Goal: Task Accomplishment & Management: Manage account settings

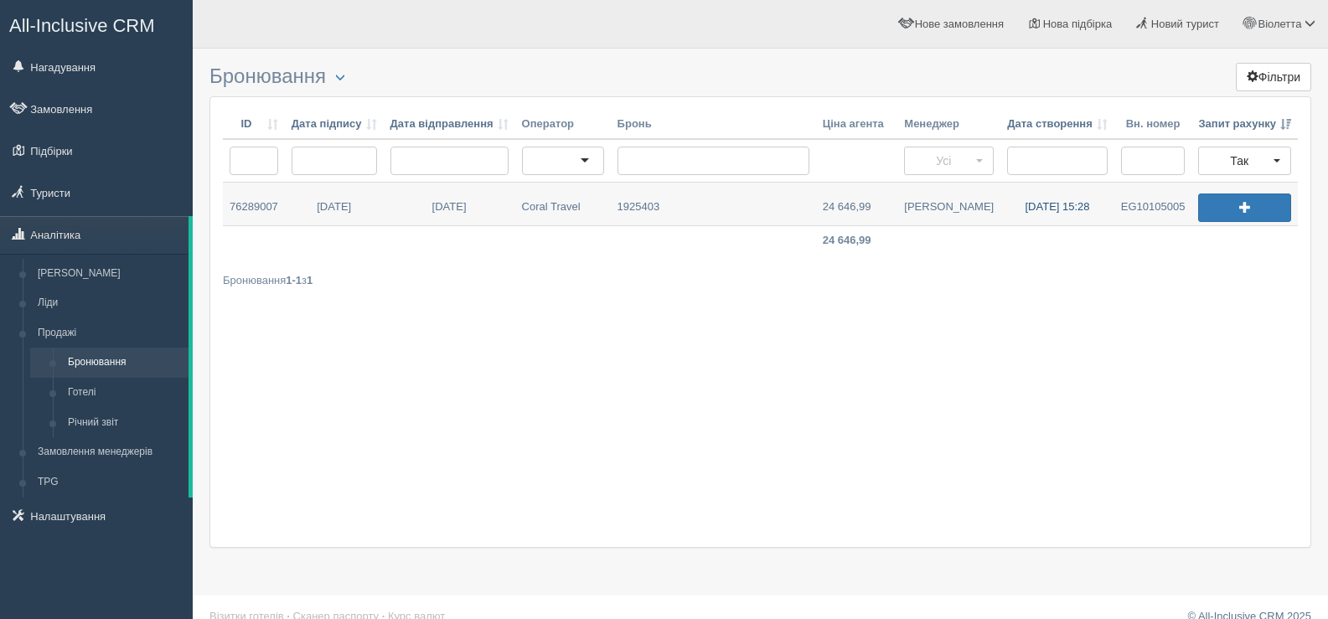
click at [1053, 203] on link "[DATE] 15:28" at bounding box center [1057, 204] width 114 height 43
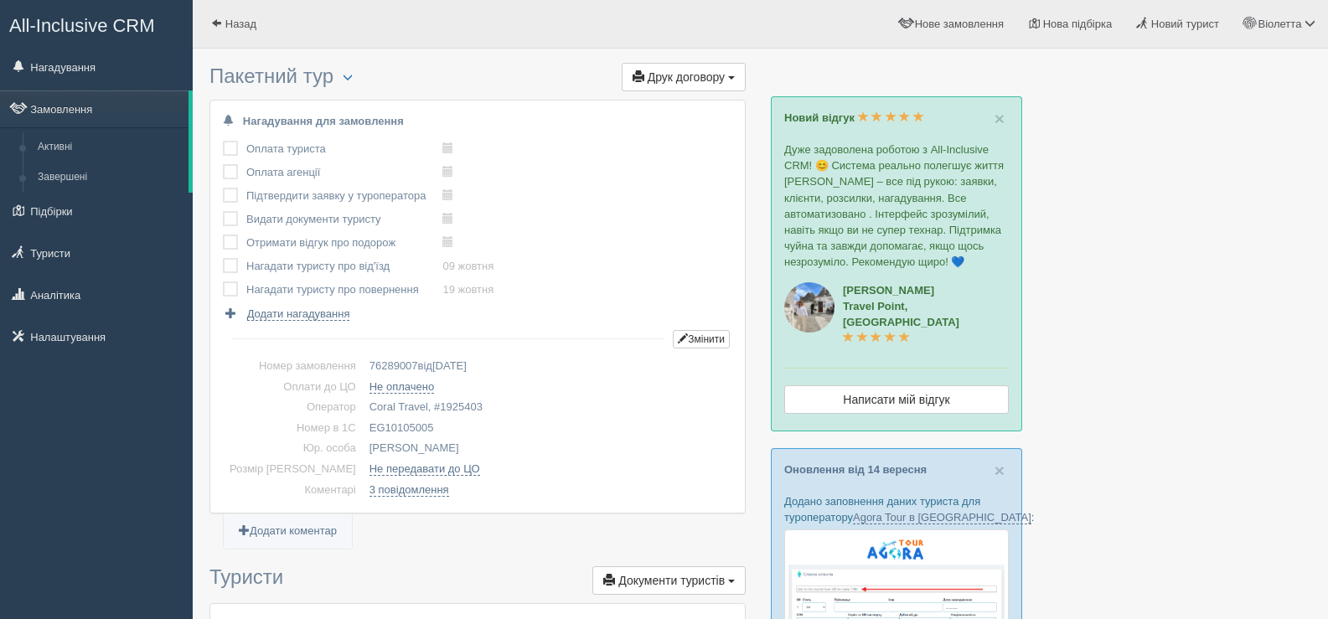
drag, startPoint x: 337, startPoint y: 422, endPoint x: 413, endPoint y: 425, distance: 76.3
click at [413, 425] on td "EG10105005" at bounding box center [547, 428] width 369 height 21
copy td "EG10105005"
click at [222, 16] on link "Назад" at bounding box center [234, 24] width 82 height 48
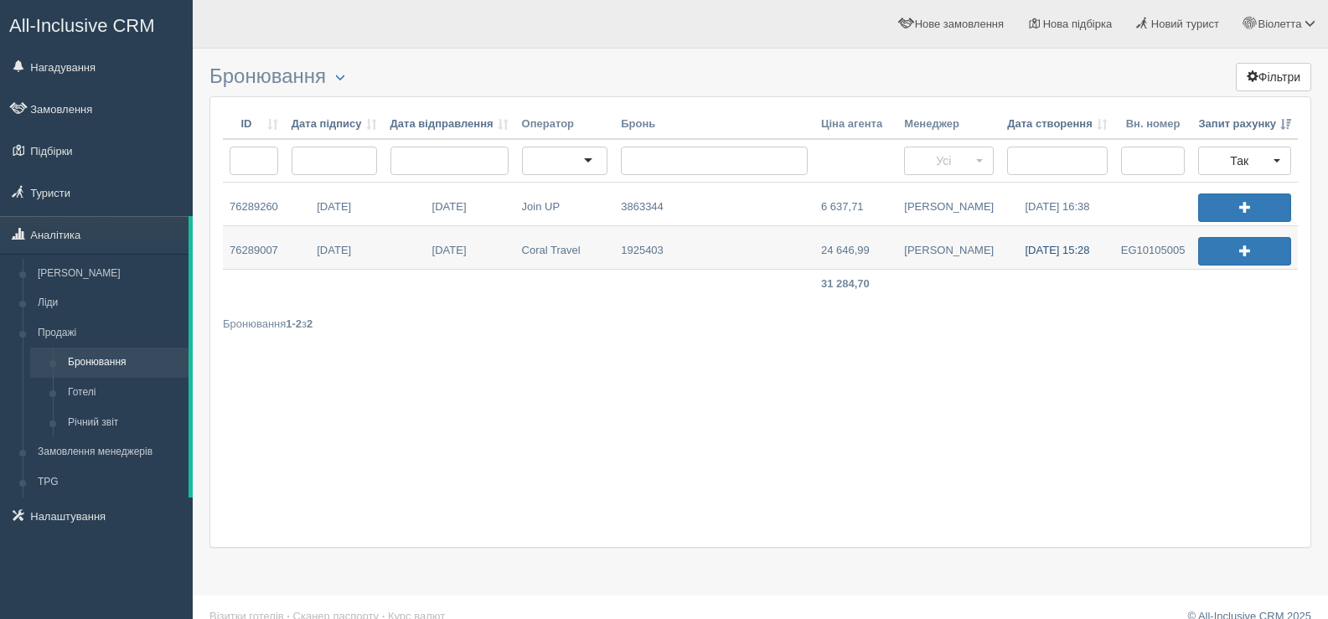
click at [1041, 251] on link "25.07.2025 15:28" at bounding box center [1057, 247] width 114 height 43
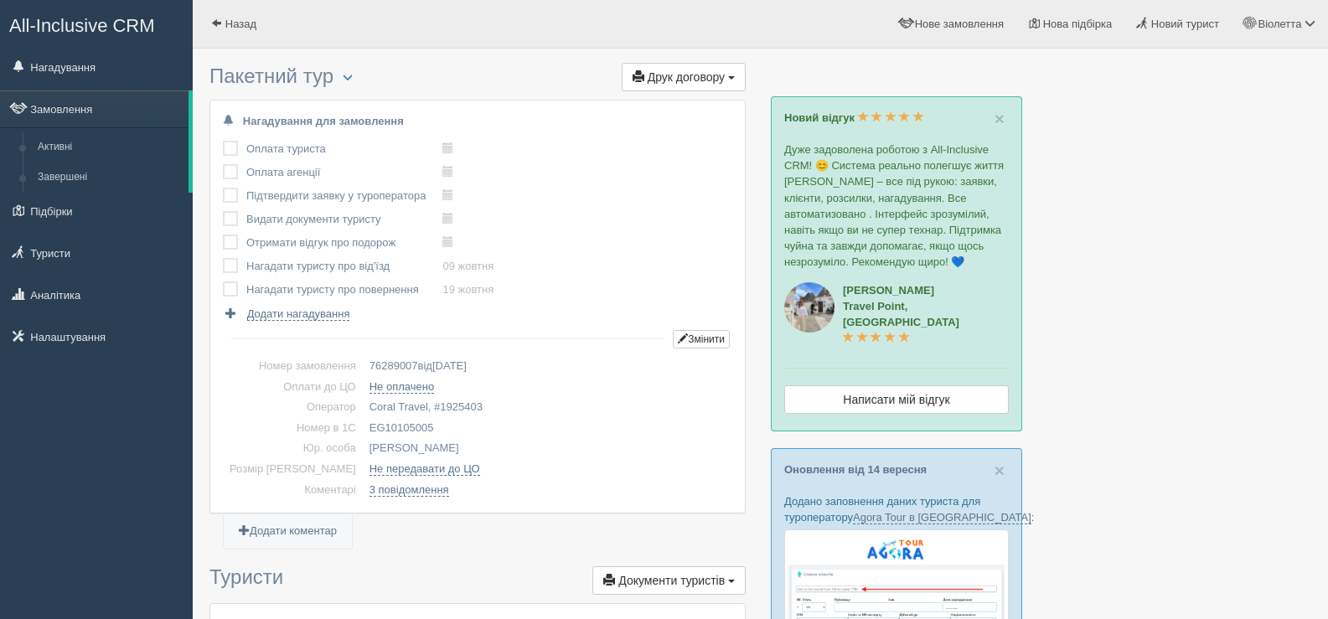
drag, startPoint x: 407, startPoint y: 423, endPoint x: 333, endPoint y: 428, distance: 74.7
click at [363, 428] on td "EG10105005" at bounding box center [547, 428] width 369 height 21
copy td "EG10105005"
click at [211, 18] on span at bounding box center [216, 23] width 11 height 11
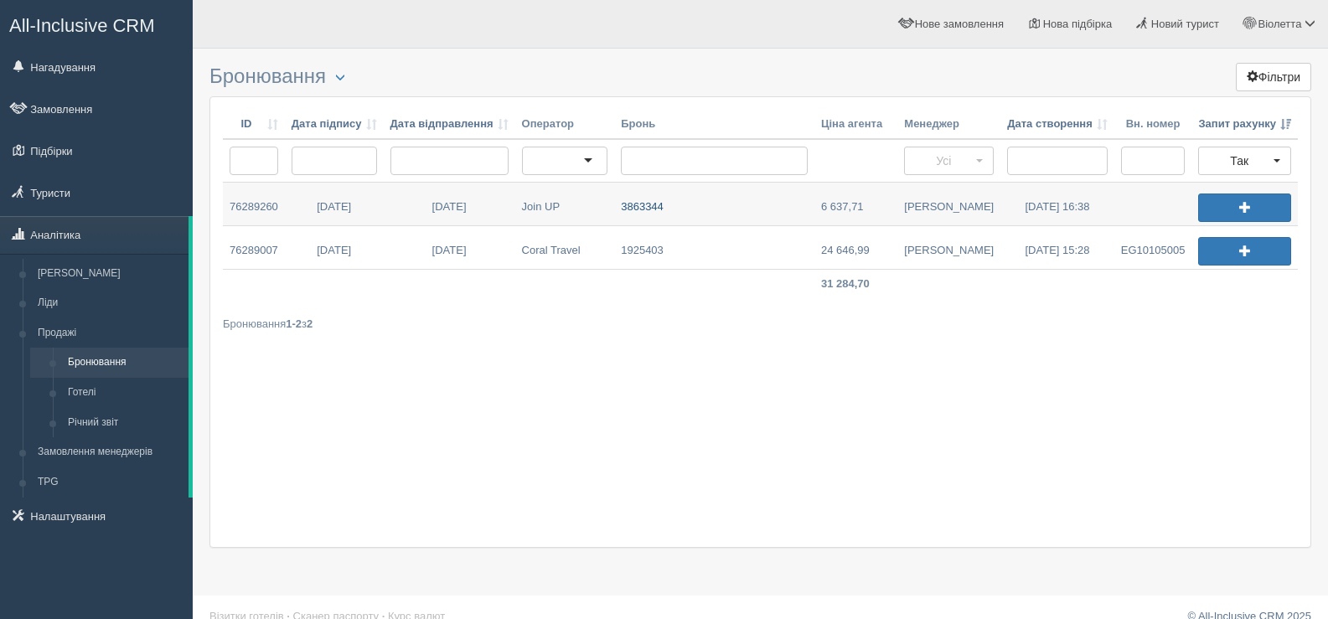
click at [620, 204] on link "3863344" at bounding box center [714, 204] width 200 height 43
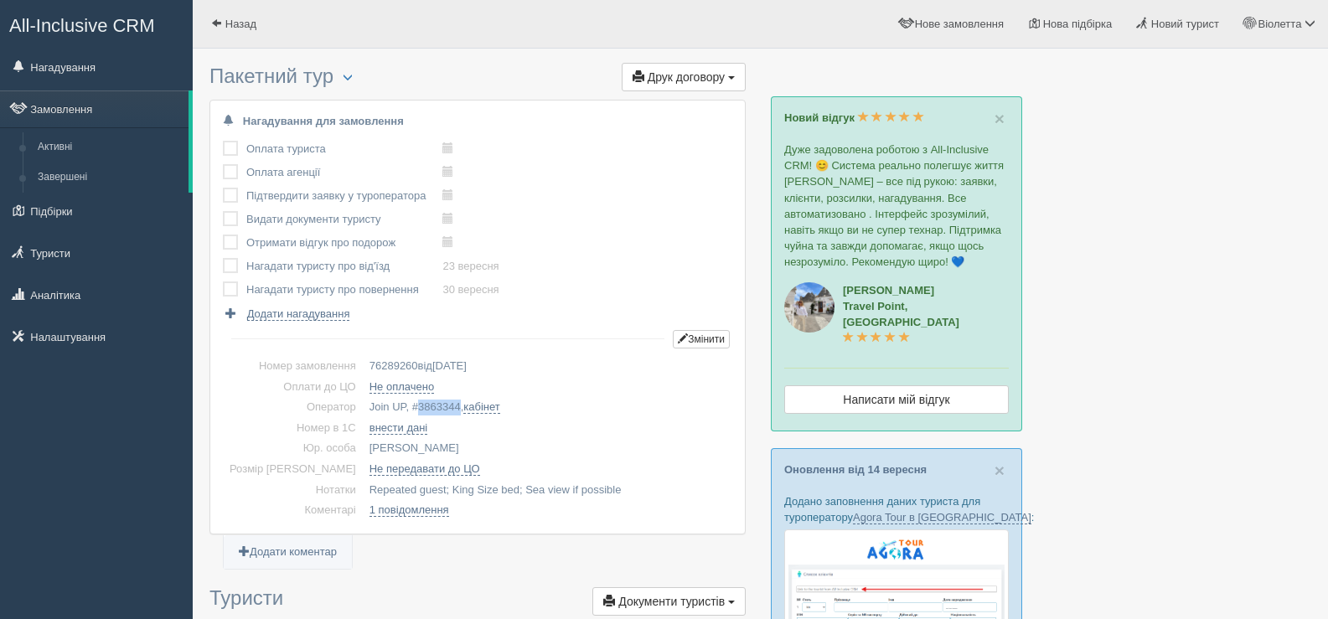
drag, startPoint x: 432, startPoint y: 401, endPoint x: 391, endPoint y: 405, distance: 41.2
click at [391, 405] on td "Join UP, # 3863344 , кабінет" at bounding box center [547, 407] width 369 height 21
copy span "3863344"
click at [358, 70] on button "button" at bounding box center [347, 78] width 28 height 20
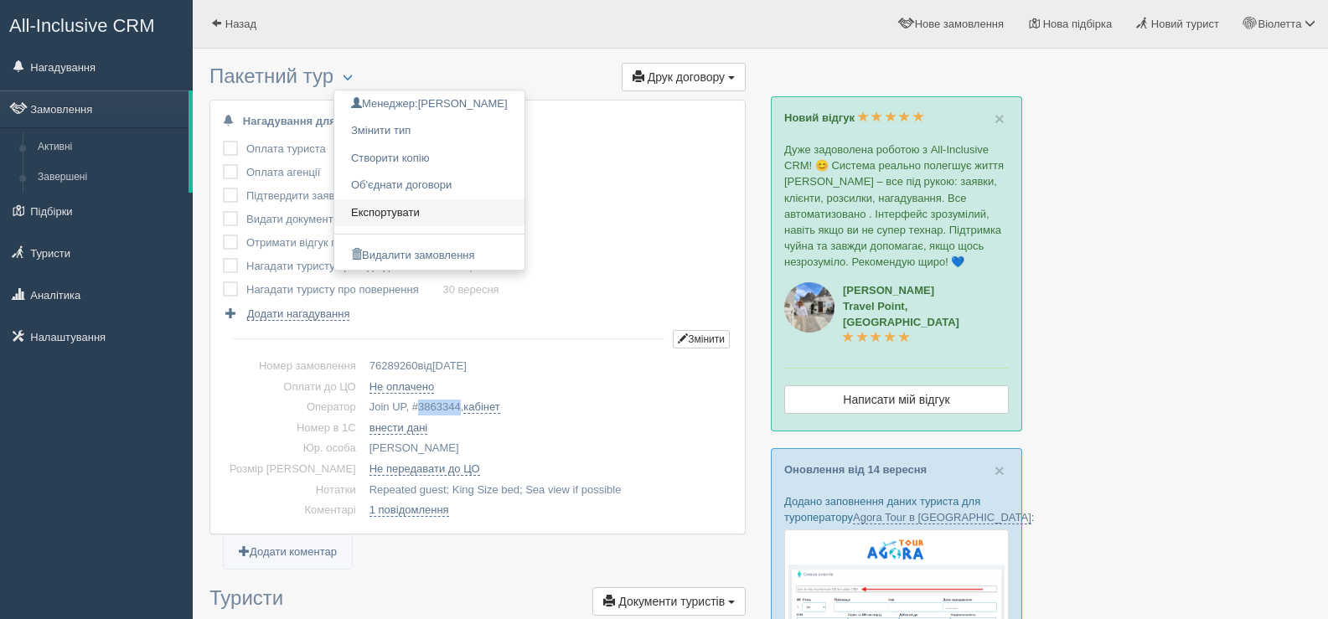
click at [416, 208] on link "Експортувати" at bounding box center [429, 213] width 190 height 28
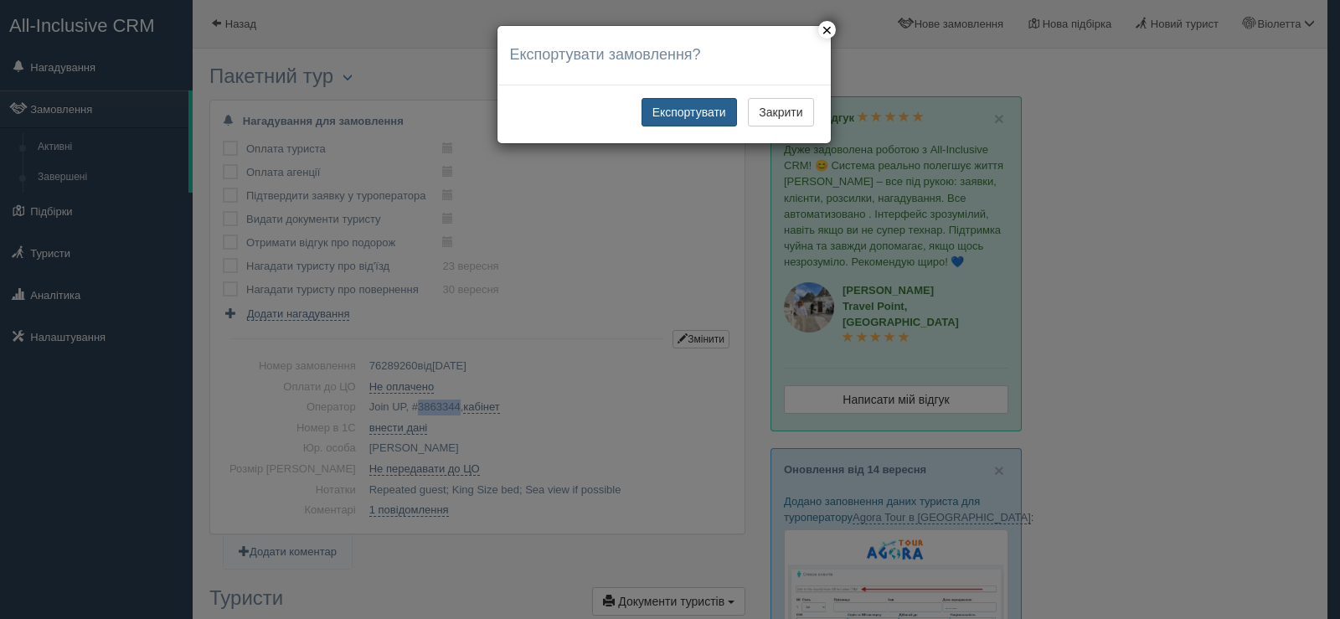
click at [686, 114] on button "Експортувати" at bounding box center [690, 112] width 96 height 28
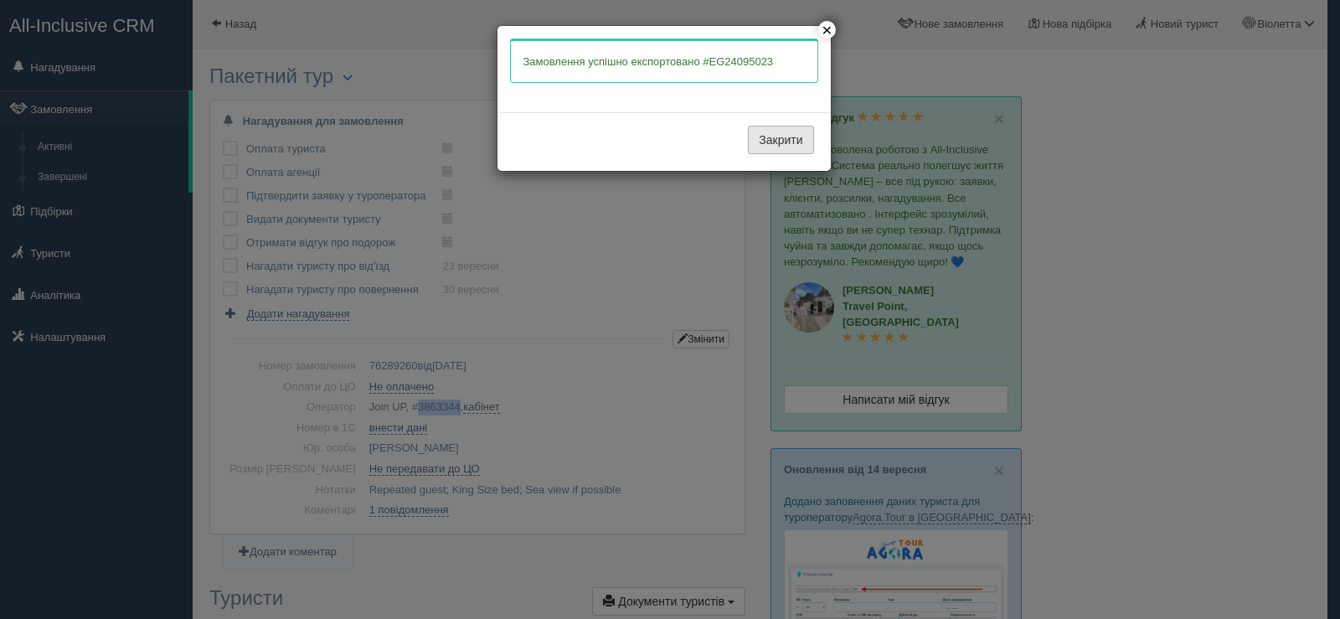
click at [756, 140] on button "Закрити" at bounding box center [780, 140] width 65 height 28
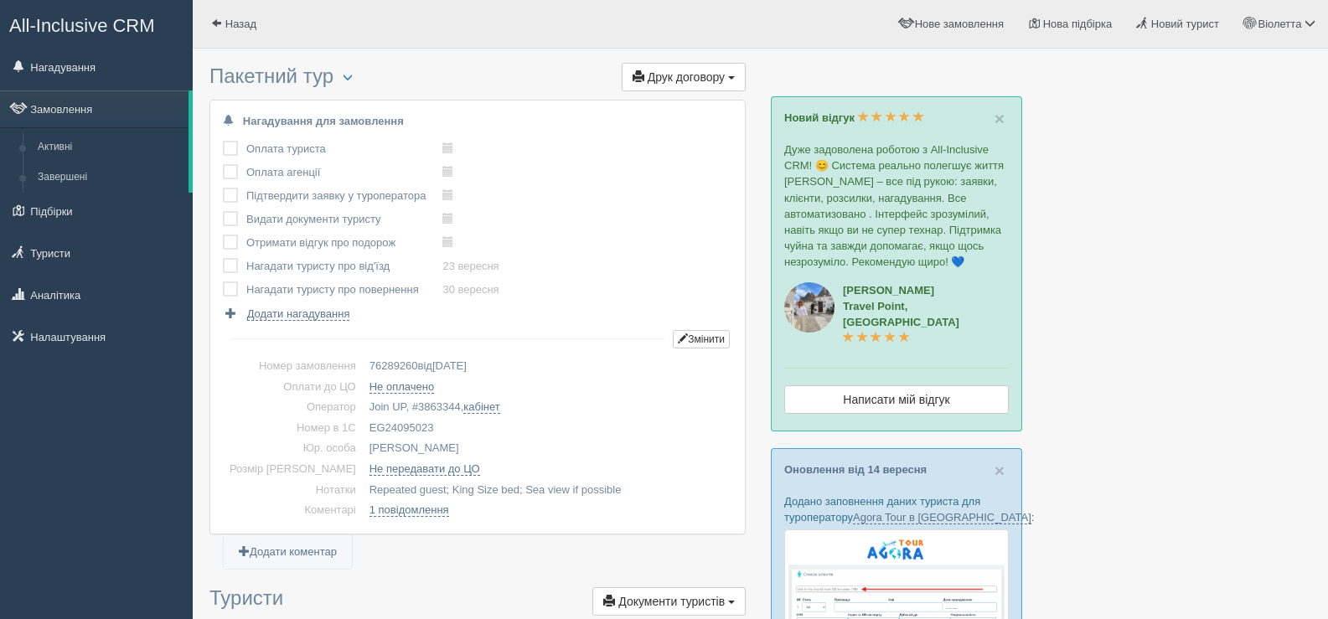
drag, startPoint x: 407, startPoint y: 420, endPoint x: 342, endPoint y: 420, distance: 65.3
click at [363, 420] on td "EG24095023" at bounding box center [547, 428] width 369 height 21
copy td "EG24095023"
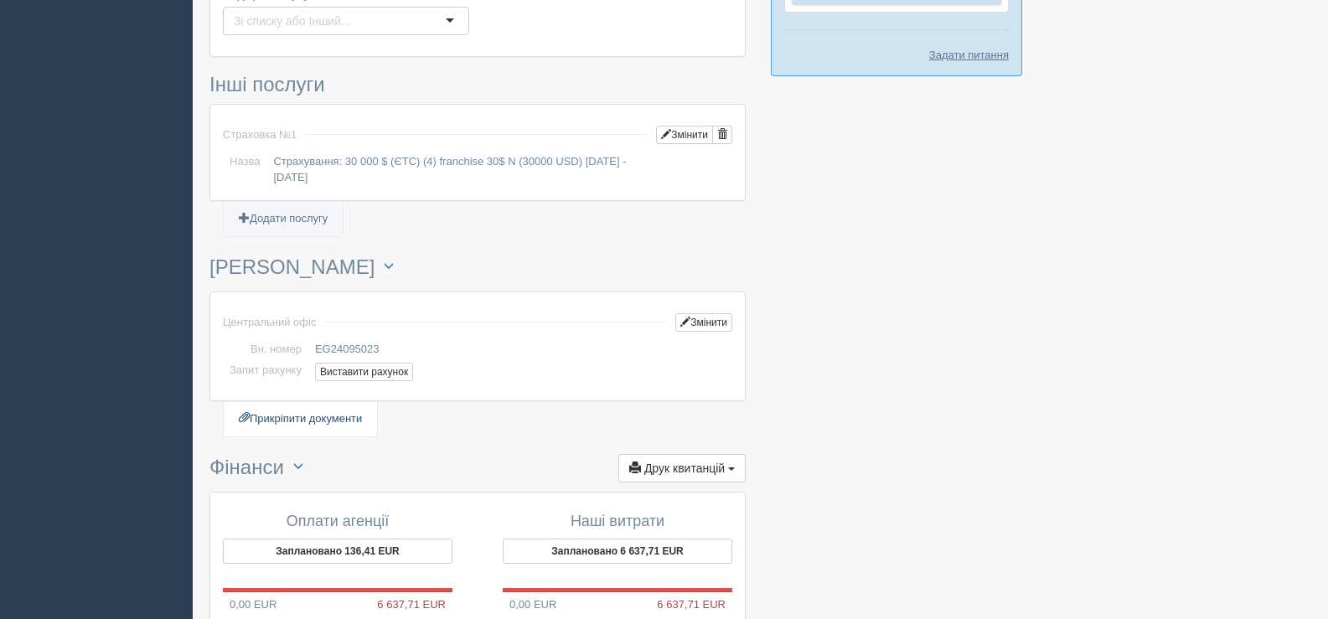
scroll to position [1173, 0]
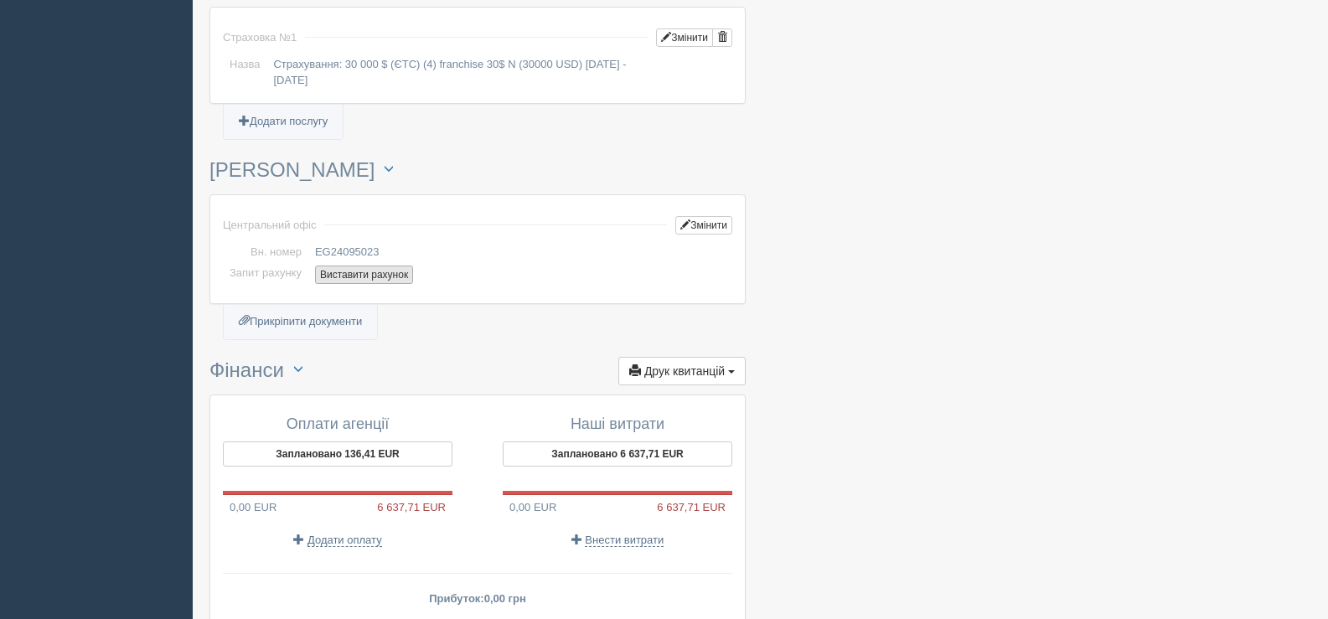
click at [347, 274] on button "Виставити рахунок" at bounding box center [364, 275] width 98 height 18
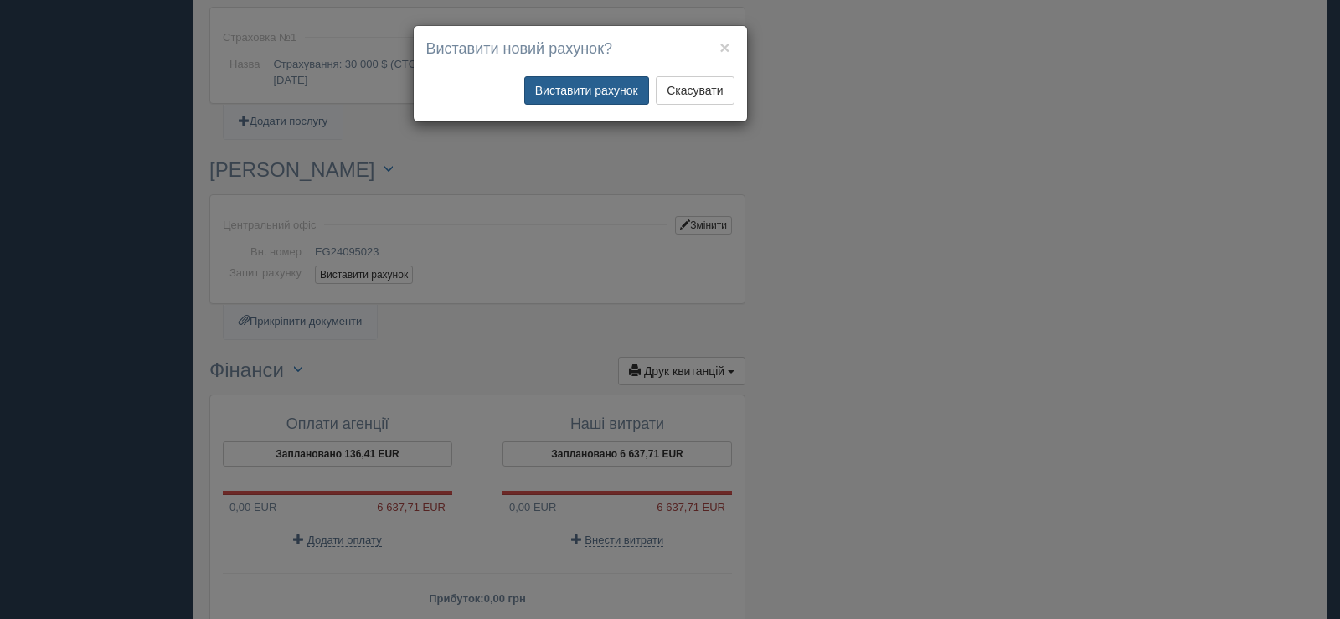
click at [580, 94] on button "Виставити рахунок" at bounding box center [586, 90] width 125 height 28
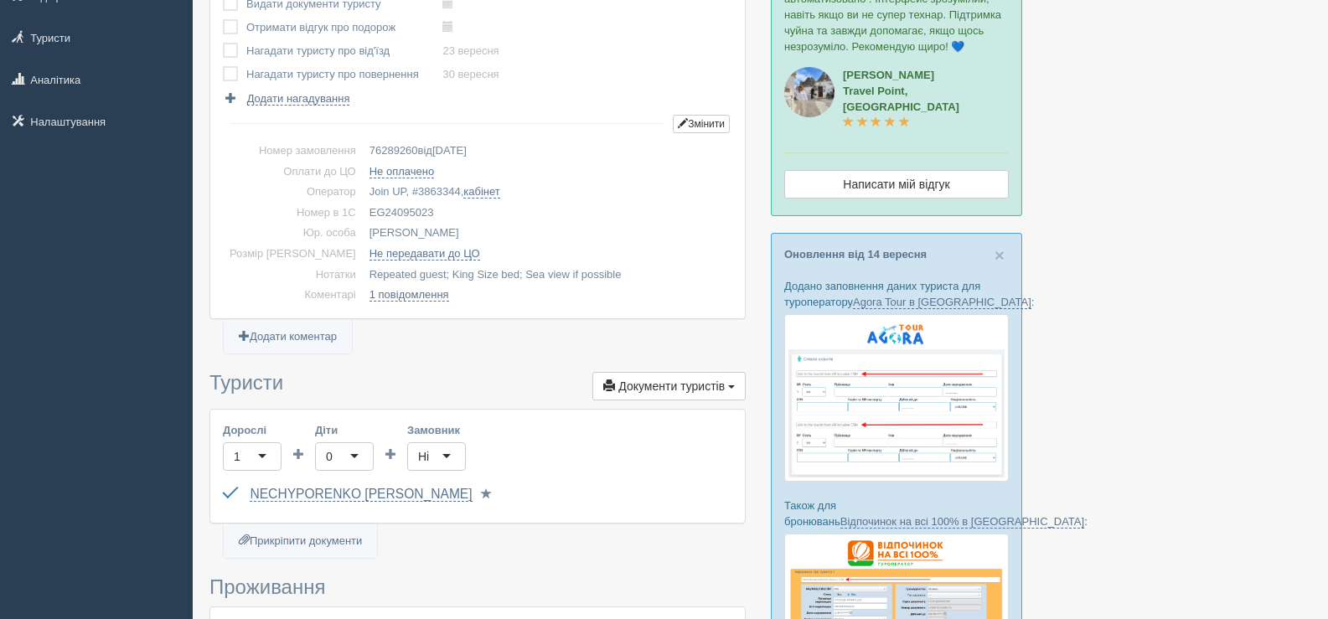
scroll to position [0, 0]
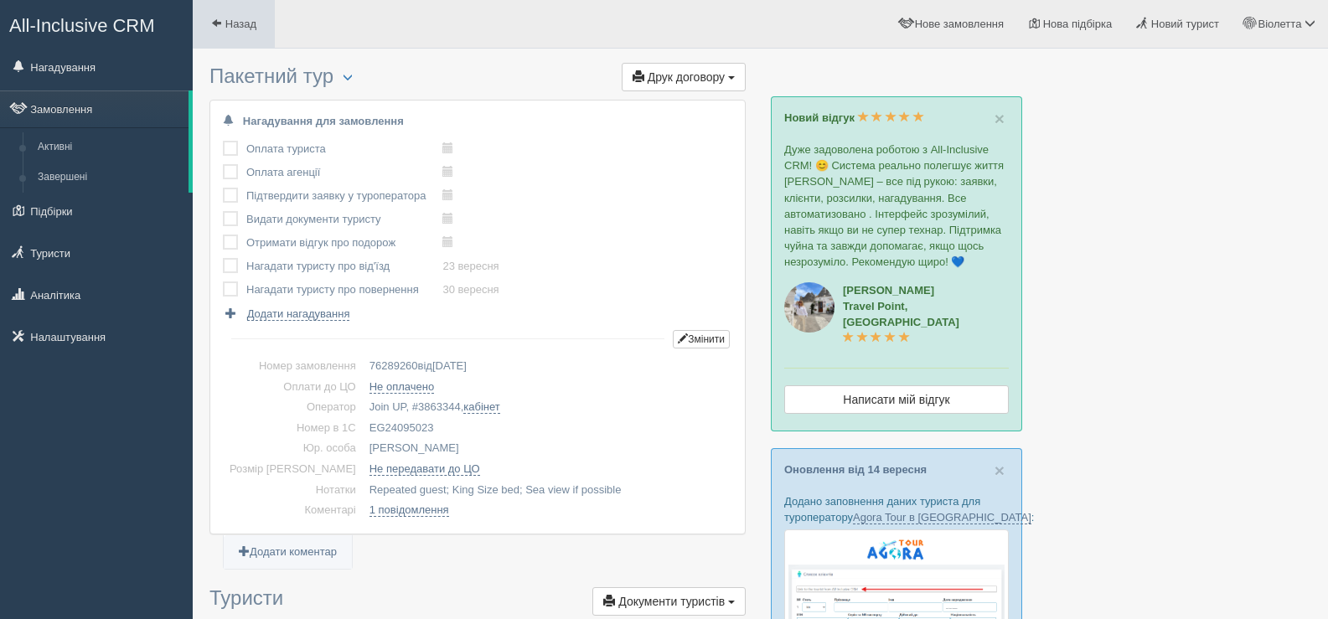
click at [216, 18] on span at bounding box center [216, 23] width 11 height 11
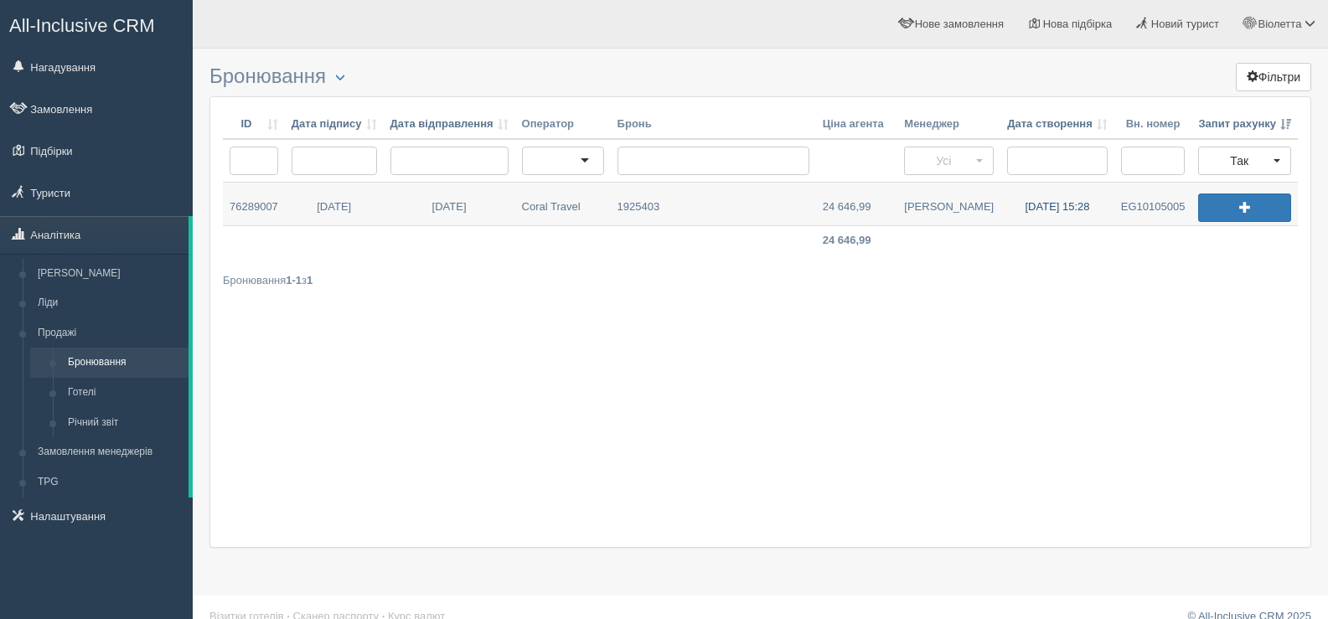
click at [1072, 202] on link "[DATE] 15:28" at bounding box center [1057, 204] width 114 height 43
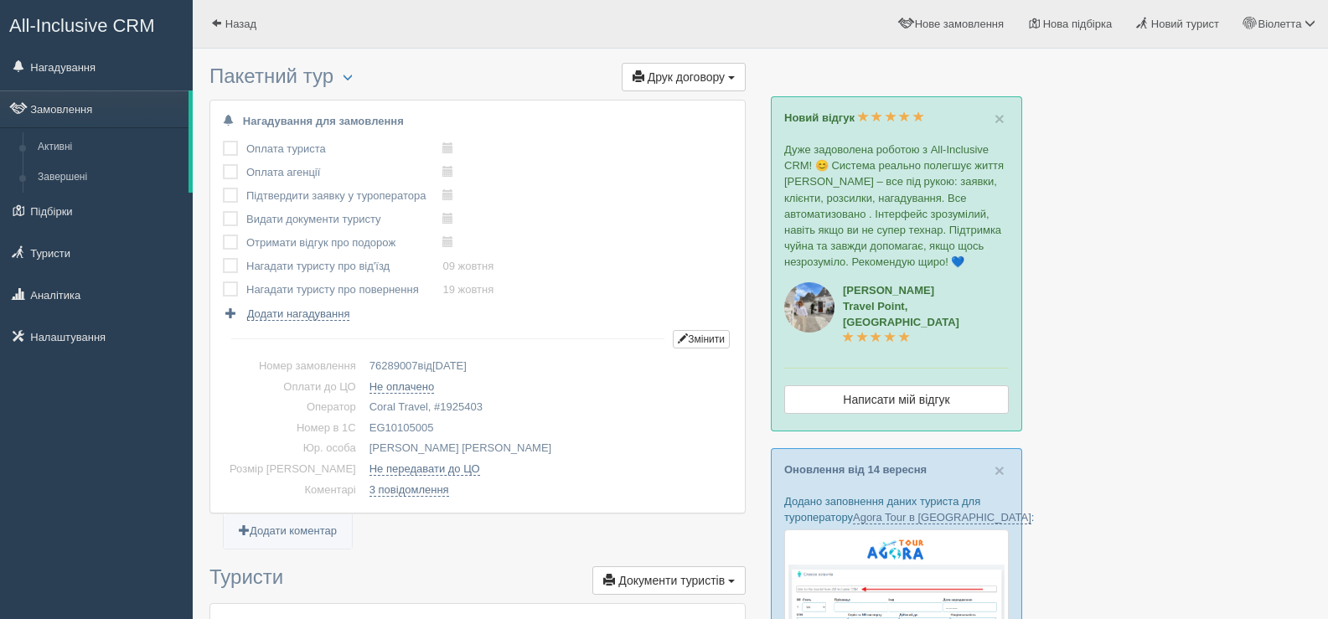
drag, startPoint x: 341, startPoint y: 420, endPoint x: 413, endPoint y: 431, distance: 73.0
click at [413, 431] on td "EG10105005" at bounding box center [547, 428] width 369 height 21
copy td "EG10105005"
click at [216, 25] on span at bounding box center [216, 23] width 11 height 11
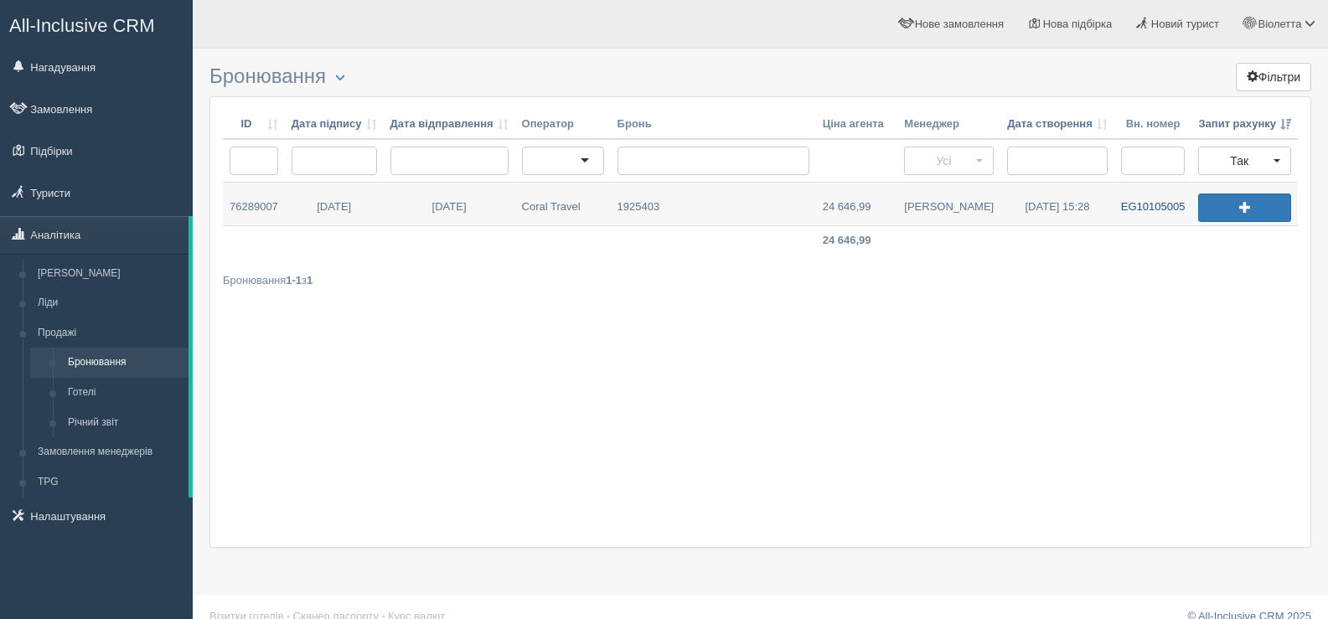
click at [1149, 203] on link "EG10105005" at bounding box center [1153, 204] width 78 height 43
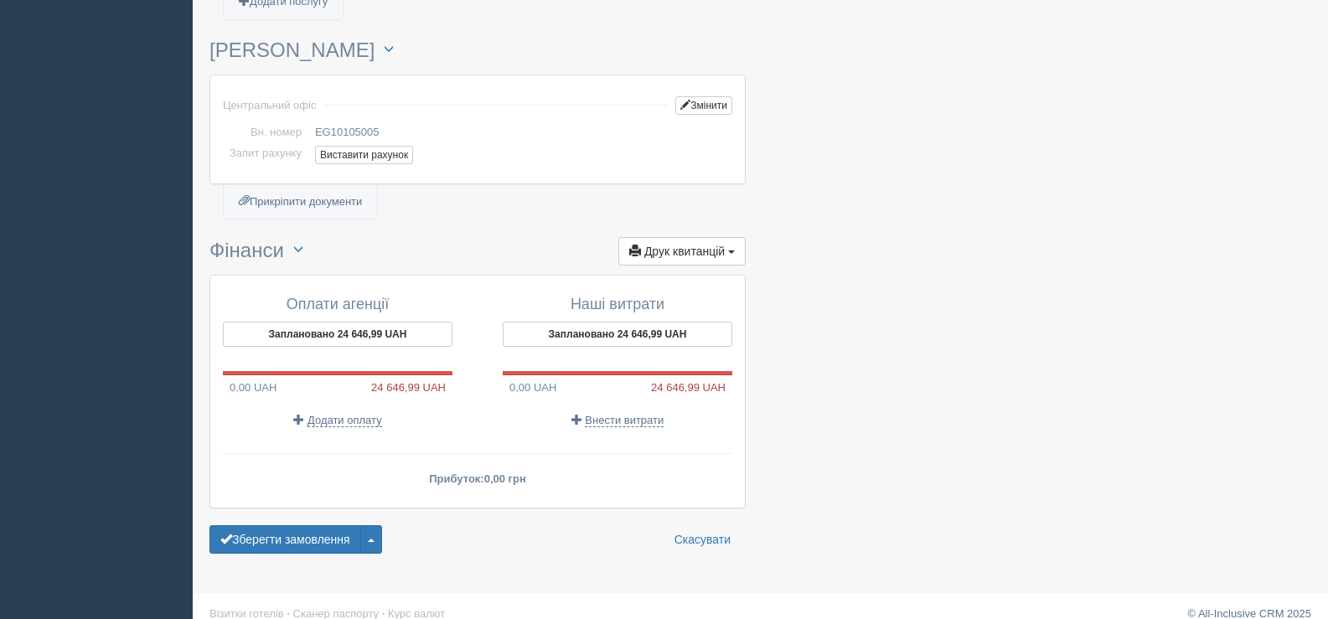
scroll to position [1276, 0]
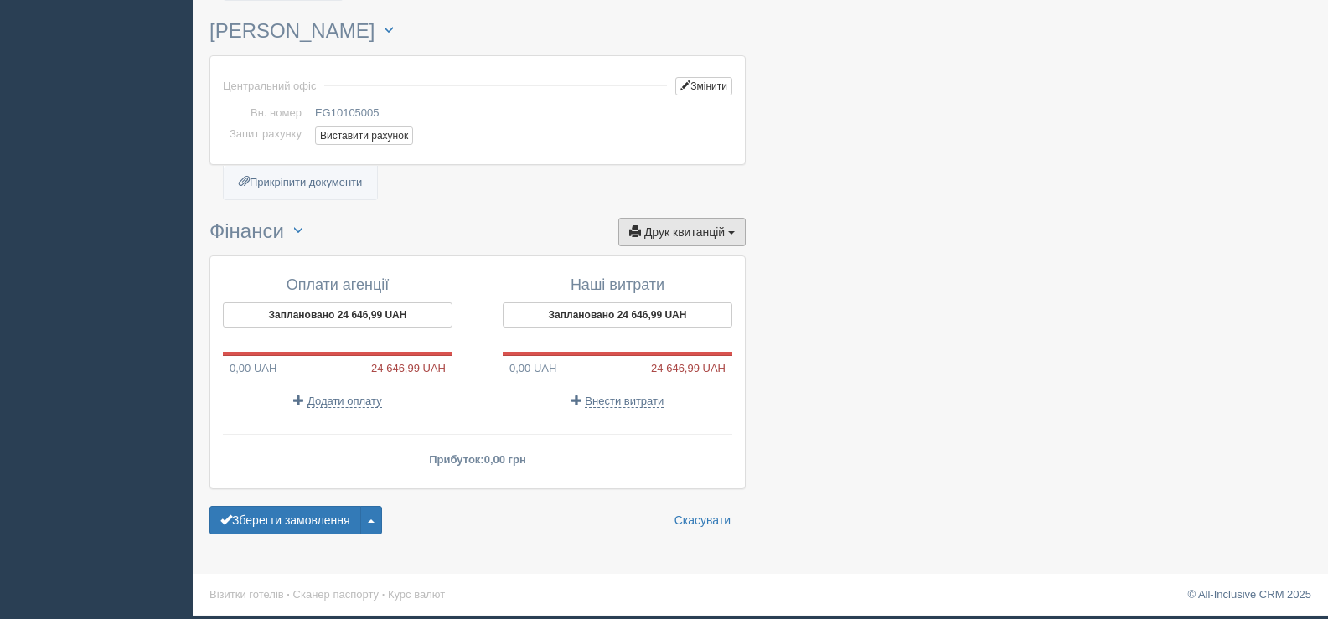
click at [731, 227] on button "Друк квитанцій Друк" at bounding box center [681, 232] width 127 height 28
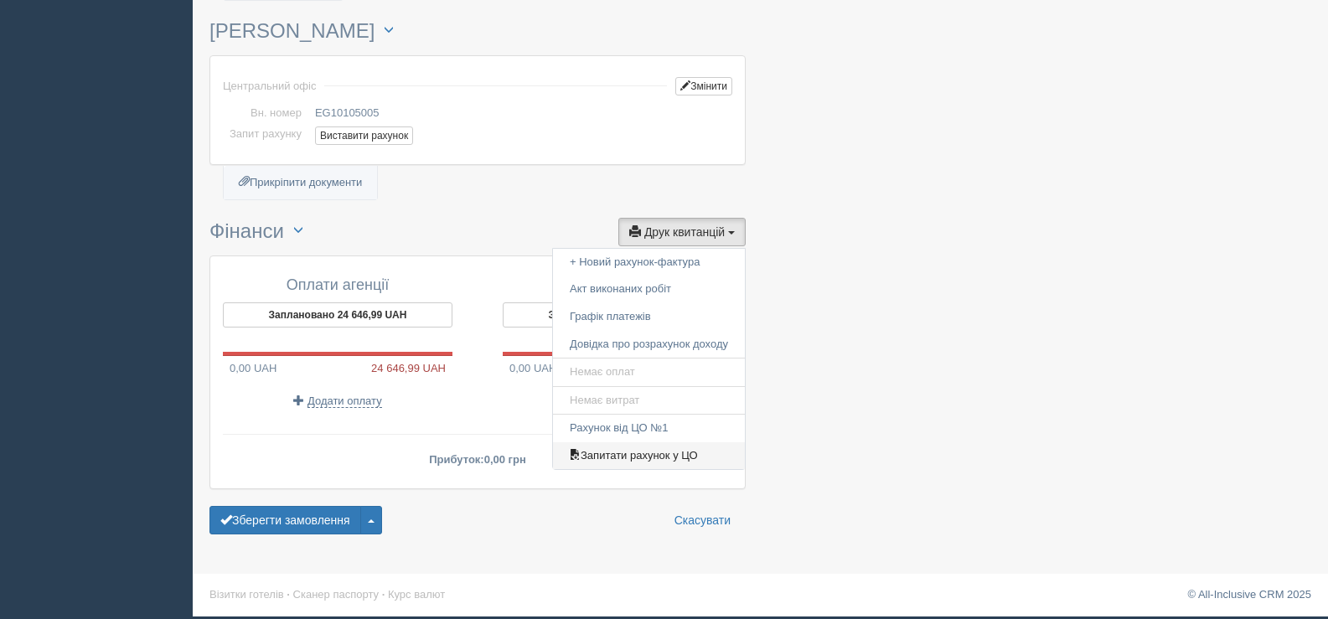
click at [684, 450] on link "Запитати рахунок у ЦО" at bounding box center [649, 456] width 192 height 28
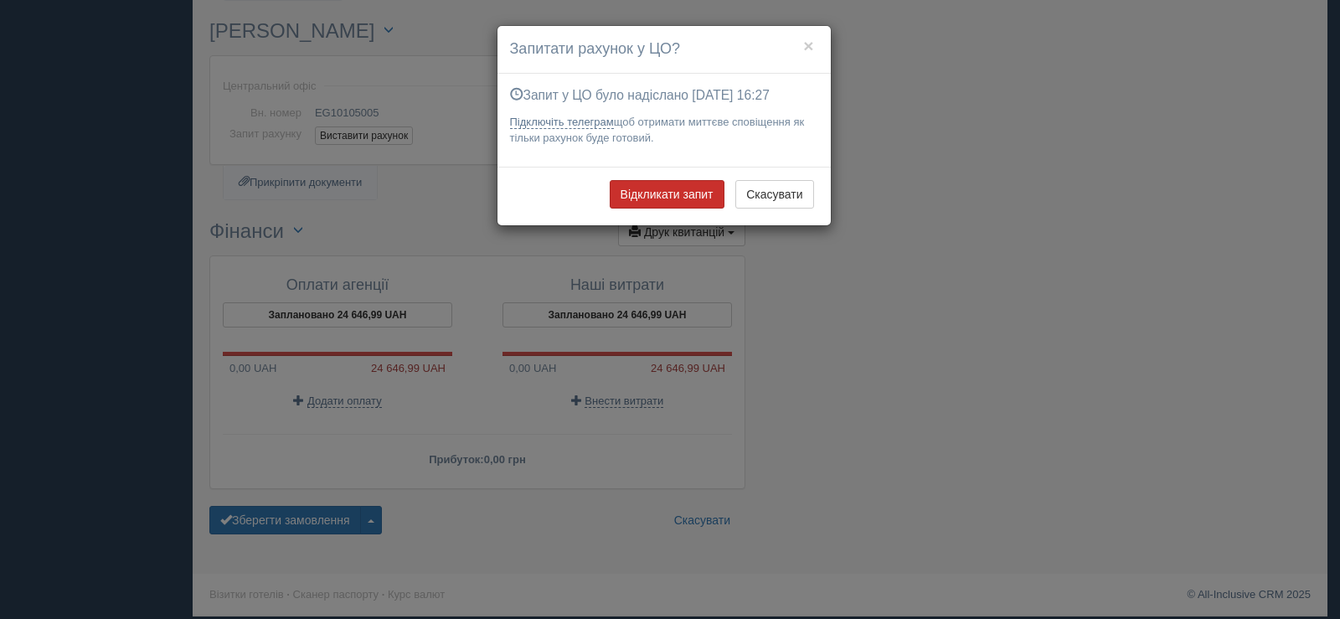
click at [674, 196] on button "Відкликати запит" at bounding box center [667, 194] width 115 height 28
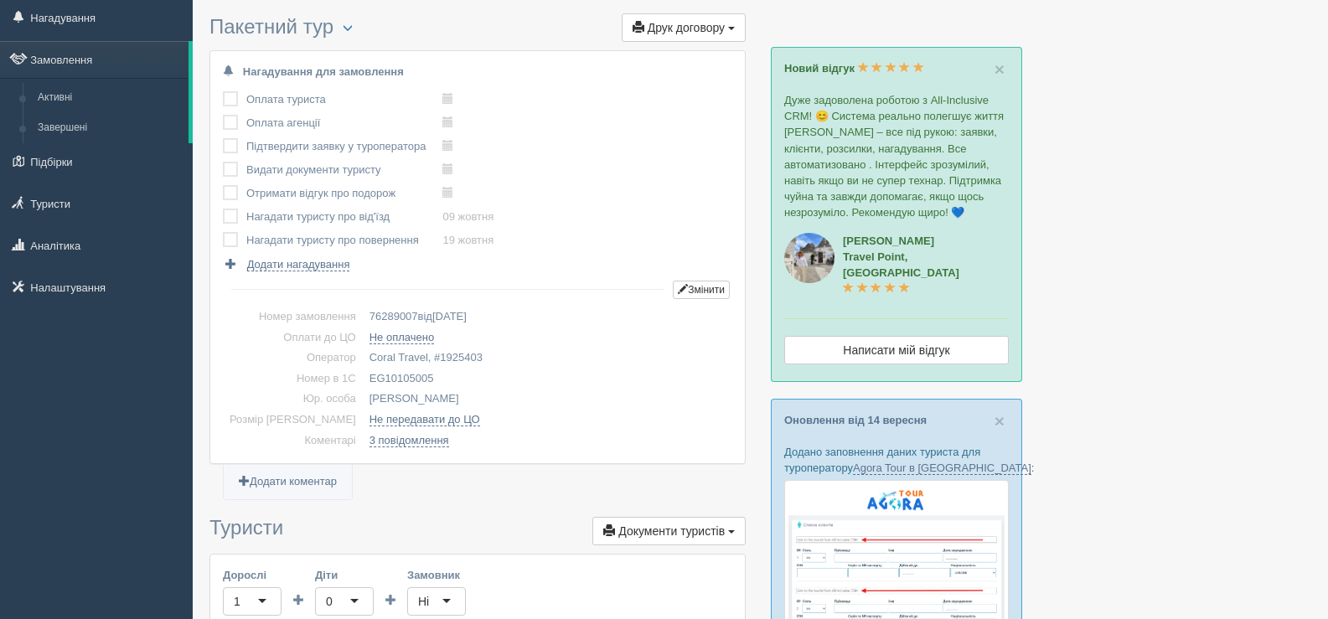
scroll to position [0, 0]
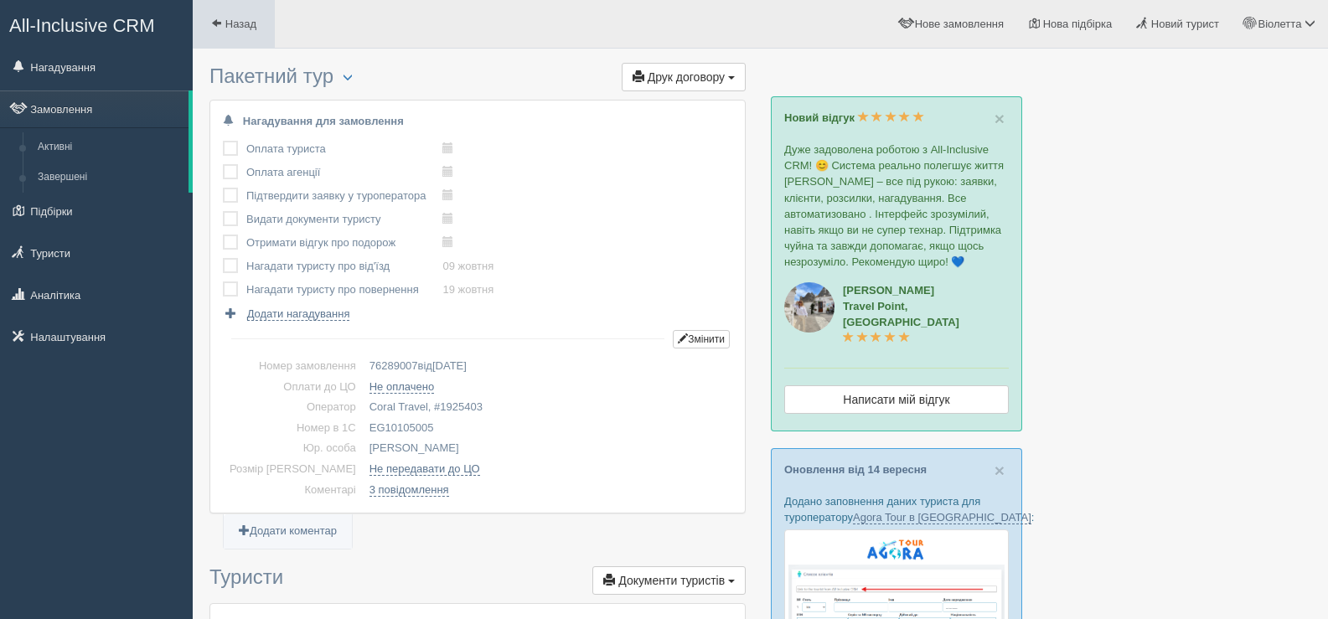
click at [209, 19] on link "Назад" at bounding box center [234, 24] width 82 height 48
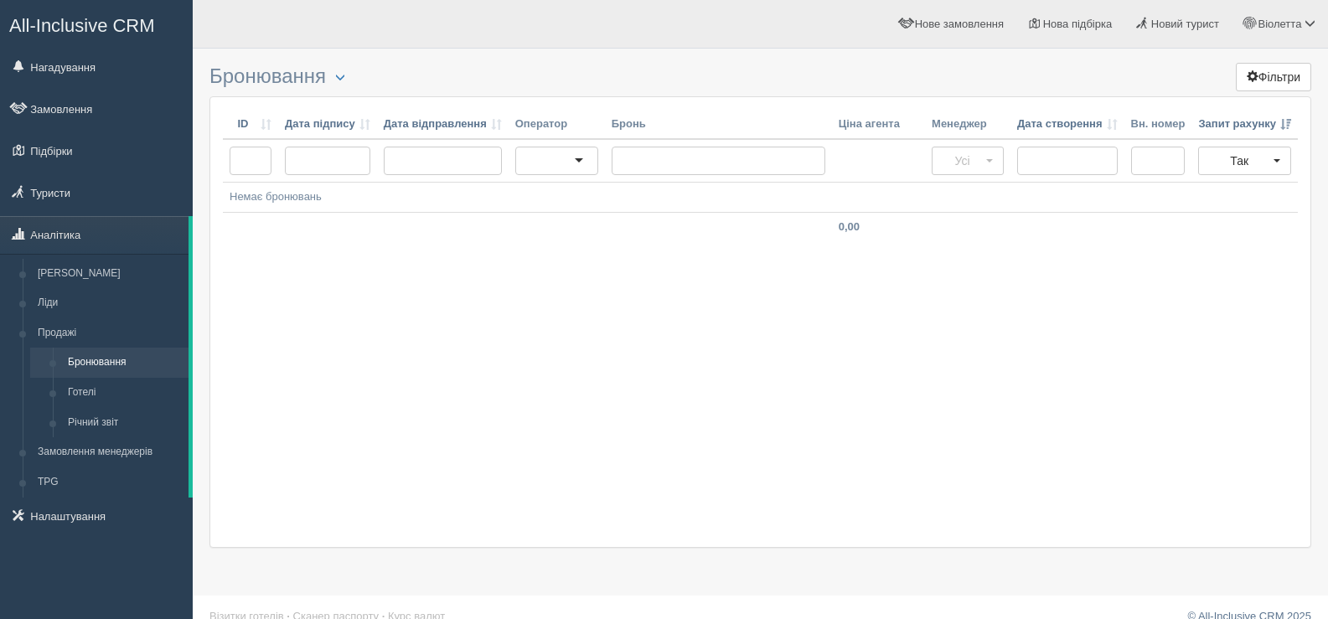
click at [408, 289] on div "ID Дата підпису Дата відправлення Оператор [PERSON_NAME] агента Менеджер Дата с…" at bounding box center [760, 322] width 1102 height 452
